Goal: Information Seeking & Learning: Learn about a topic

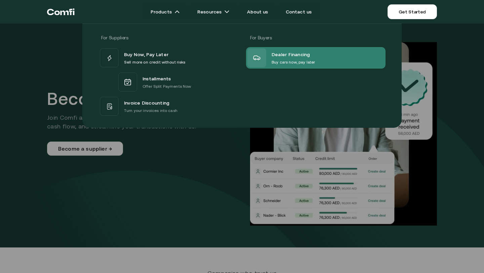
click at [283, 64] on p "Buy cars now, pay later" at bounding box center [292, 62] width 43 height 7
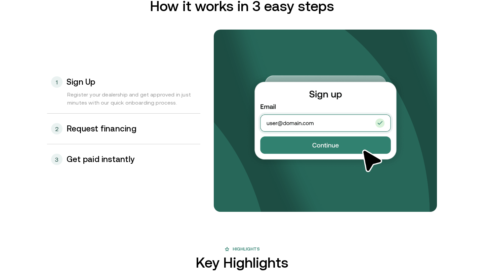
scroll to position [702, 0]
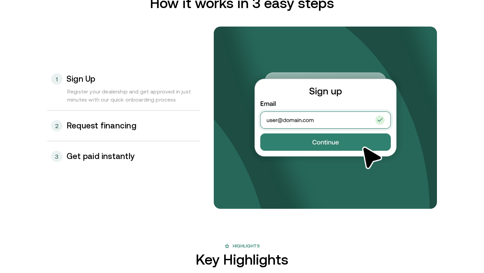
click at [113, 129] on h3 "Request financing" at bounding box center [101, 125] width 70 height 9
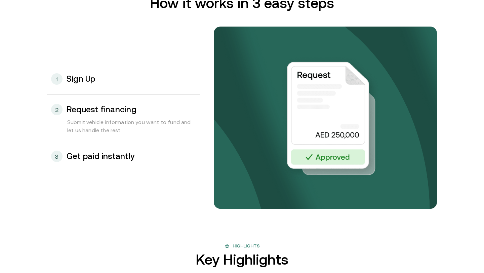
click at [124, 158] on h3 "Get paid instantly" at bounding box center [100, 156] width 68 height 9
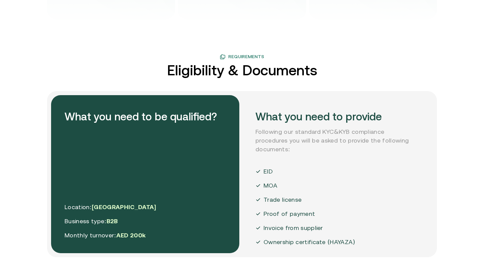
scroll to position [1134, 0]
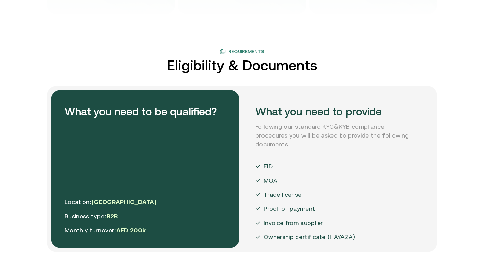
click at [175, 65] on h2 "Eligibility & Documents" at bounding box center [242, 65] width 150 height 15
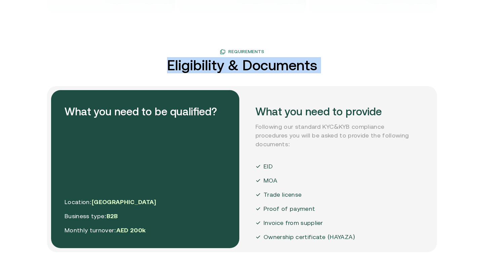
click at [175, 65] on h2 "Eligibility & Documents" at bounding box center [242, 65] width 150 height 15
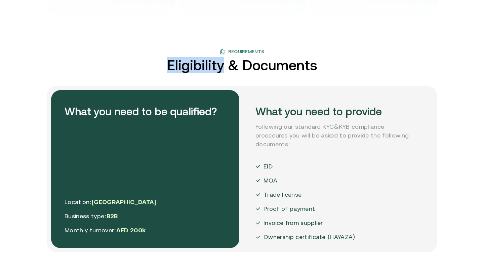
click at [175, 65] on h2 "Eligibility & Documents" at bounding box center [242, 65] width 150 height 15
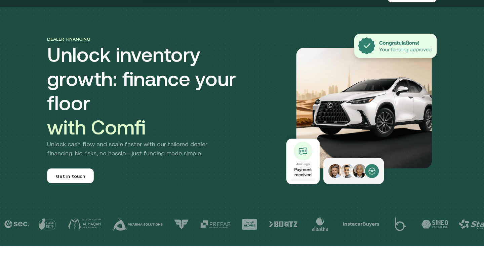
scroll to position [0, 0]
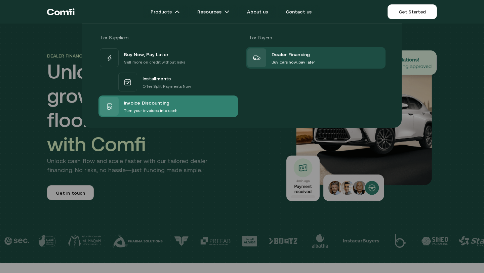
click at [143, 108] on p "Turn your invoices into cash" at bounding box center [150, 110] width 53 height 7
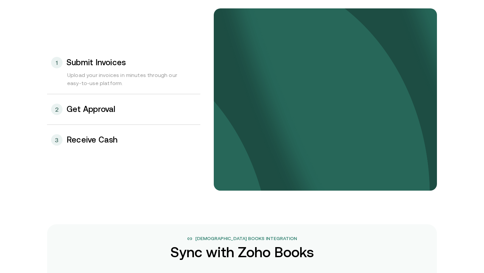
scroll to position [729, 0]
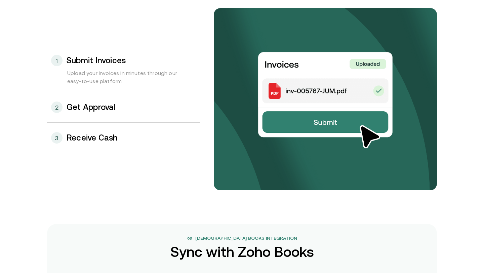
click at [137, 110] on div "2 Get Approval" at bounding box center [123, 107] width 153 height 30
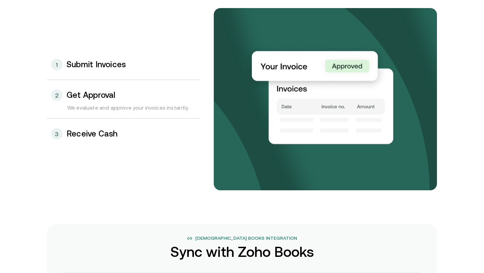
click at [136, 129] on div "3 Receive Cash" at bounding box center [123, 134] width 153 height 30
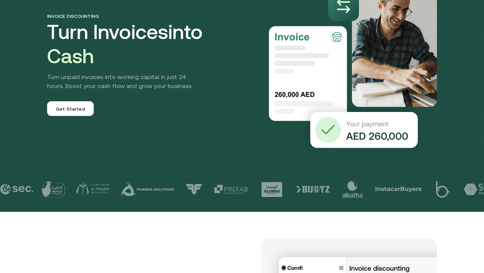
scroll to position [0, 0]
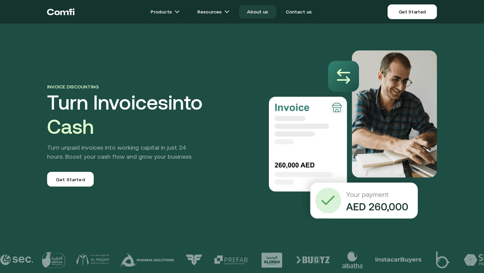
click at [253, 11] on link "About us" at bounding box center [257, 11] width 37 height 13
